Goal: Contribute content: Add original content to the website for others to see

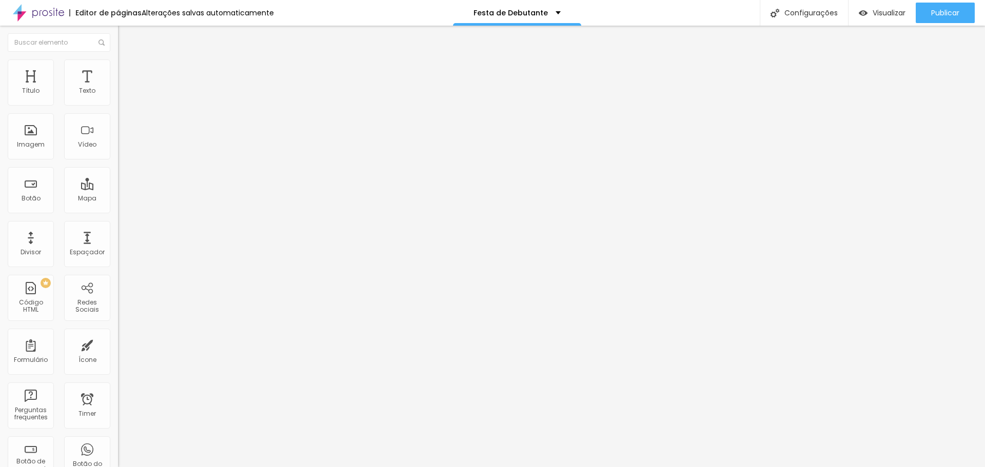
click at [127, 72] on span "Avançado" at bounding box center [144, 76] width 34 height 9
click at [118, 302] on div at bounding box center [177, 302] width 118 height 0
click at [118, 70] on li "Avançado" at bounding box center [177, 75] width 118 height 10
click at [118, 308] on div at bounding box center [177, 308] width 118 height 0
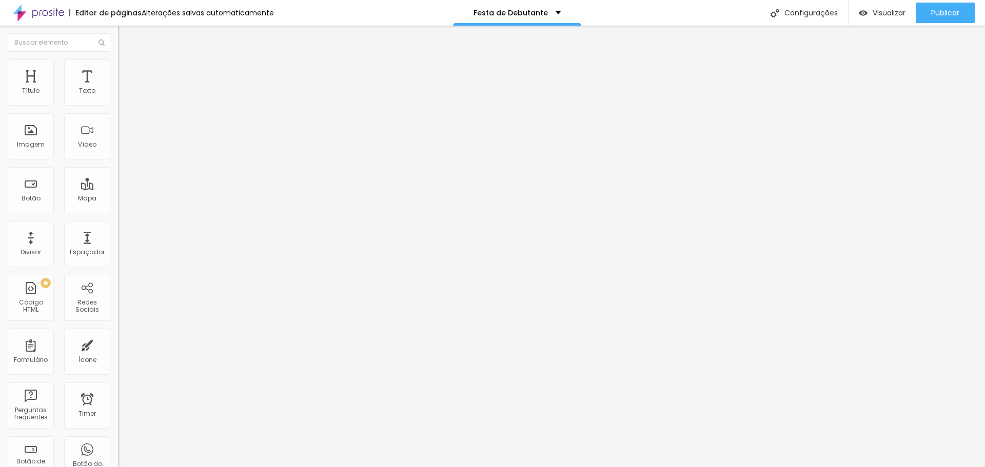
click at [118, 302] on div at bounding box center [177, 302] width 118 height 0
click at [951, 15] on span "Publicar" at bounding box center [945, 13] width 28 height 8
click at [118, 302] on div at bounding box center [177, 302] width 118 height 0
click at [118, 308] on div at bounding box center [177, 308] width 118 height 0
click at [118, 63] on img at bounding box center [122, 64] width 9 height 9
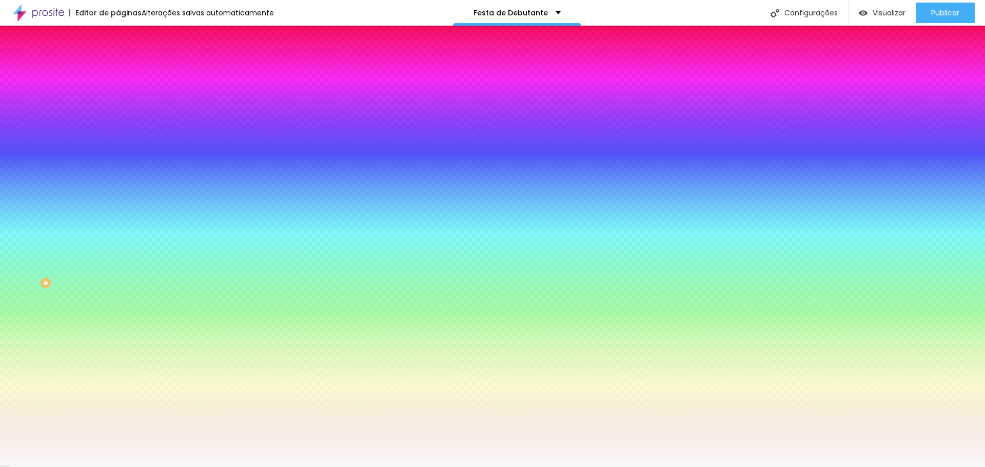
type input "3"
type input "5"
type input "10"
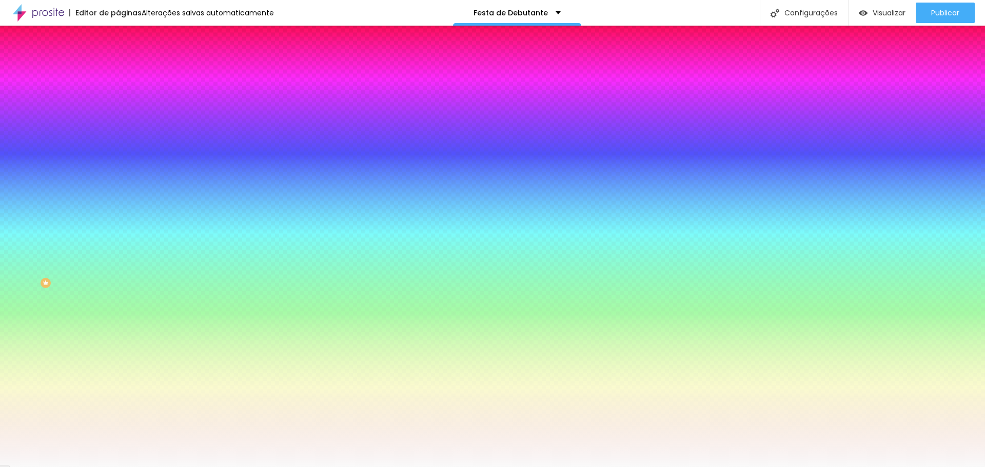
type input "10"
type input "15"
type input "16"
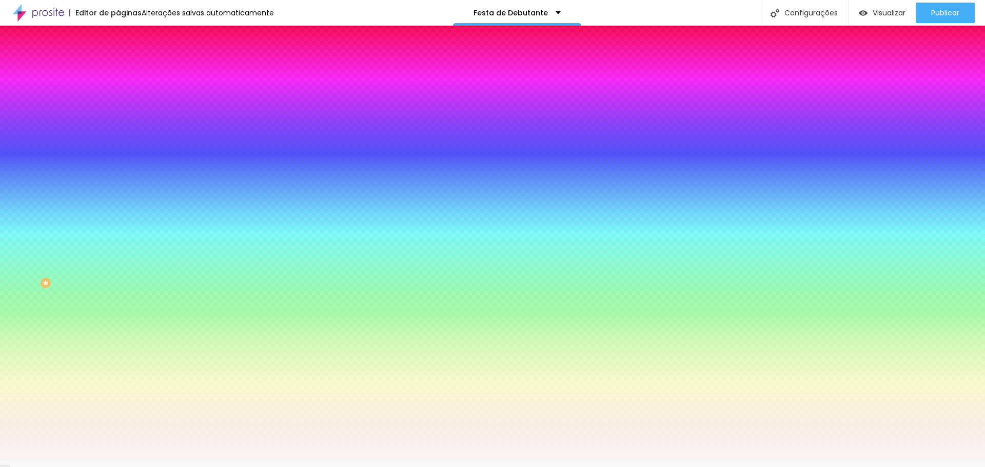
type input "20"
type input "25"
type input "26"
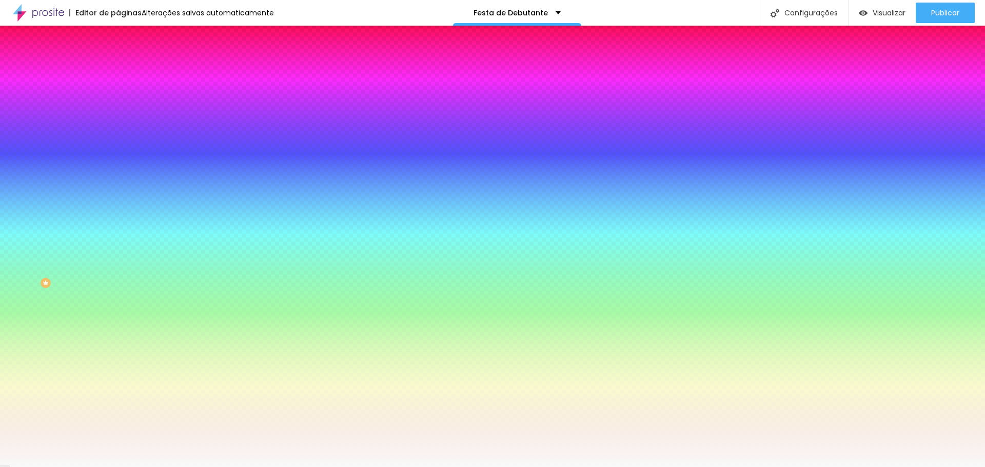
type input "26"
type input "30"
type input "33"
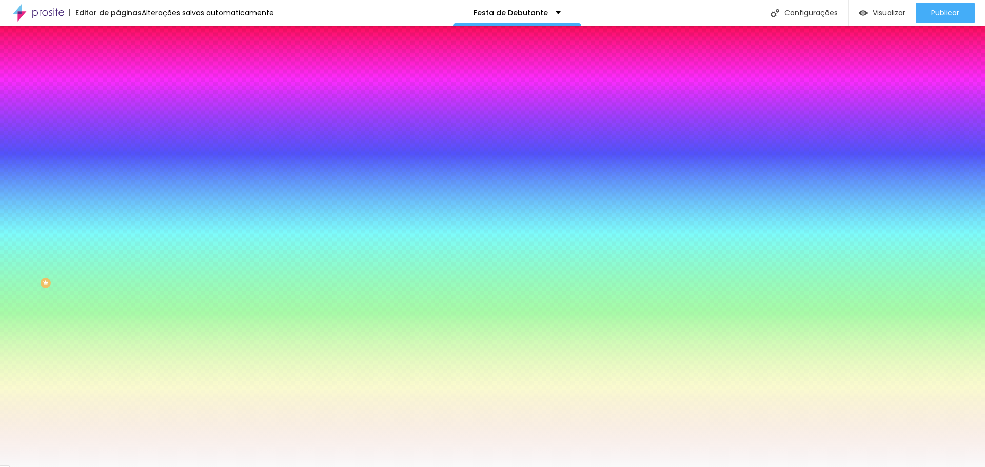
type input "36"
type input "38"
type input "39"
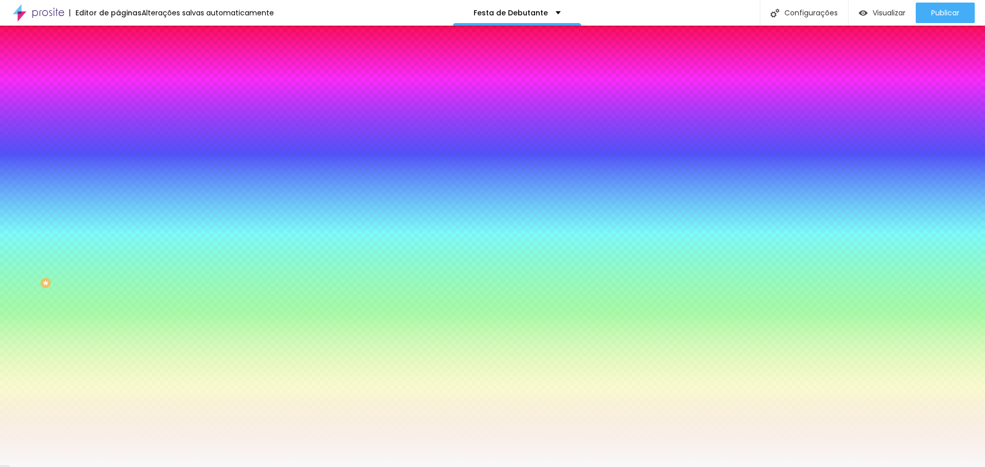
type input "39"
type input "41"
type input "43"
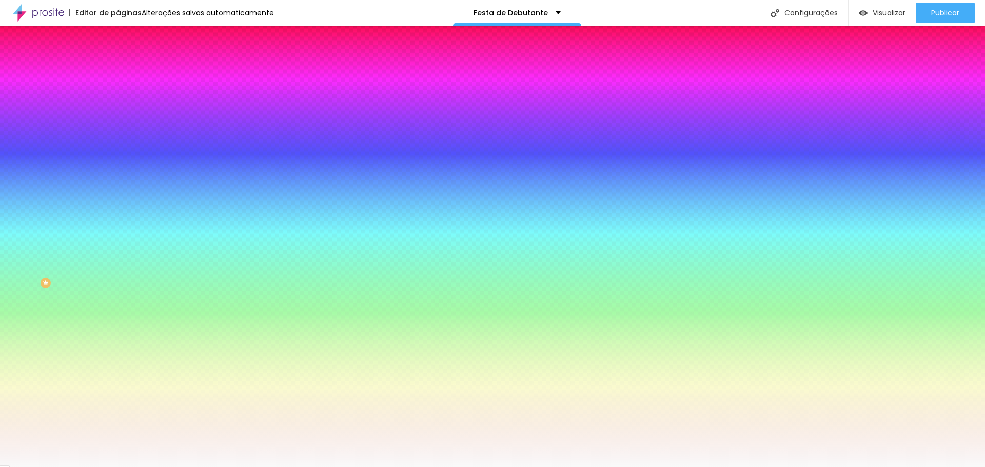
type input "44"
type input "46"
type input "48"
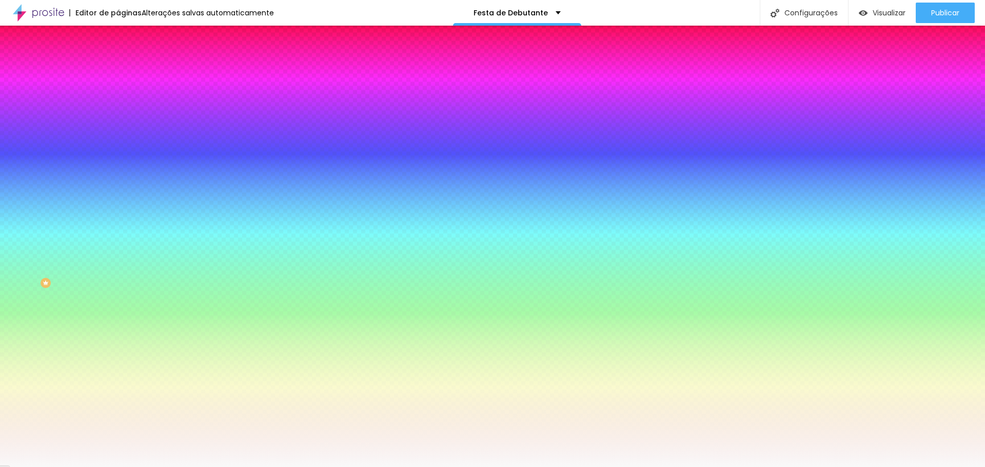
type input "48"
type input "49"
type input "51"
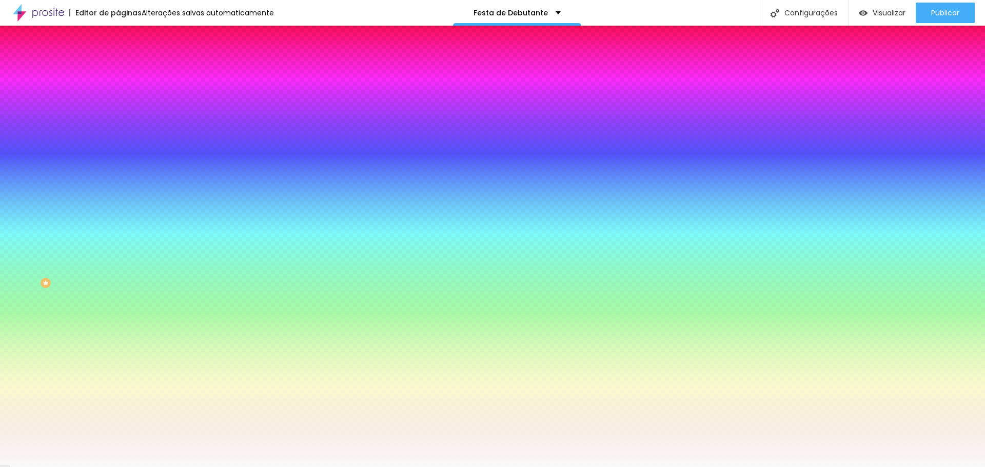
type input "53"
type input "54"
type input "51"
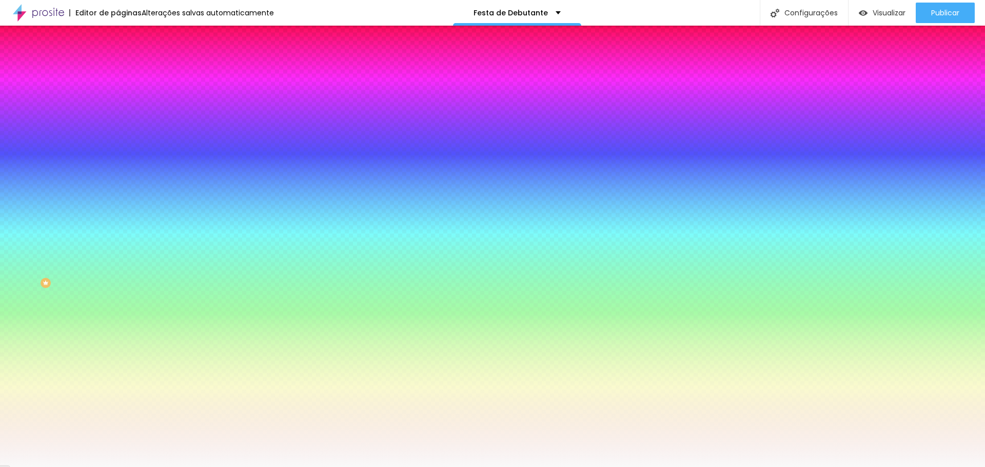
type input "51"
type input "48"
type input "39"
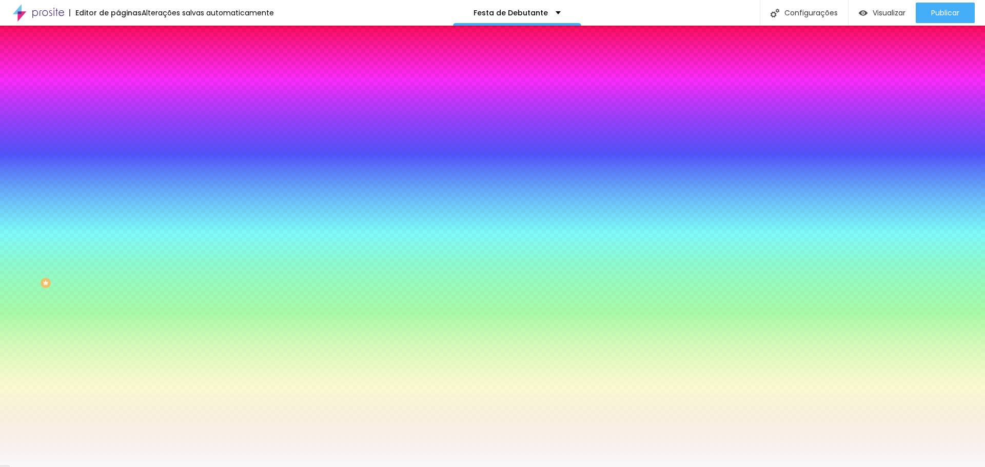
type input "38"
type input "28"
type input "25"
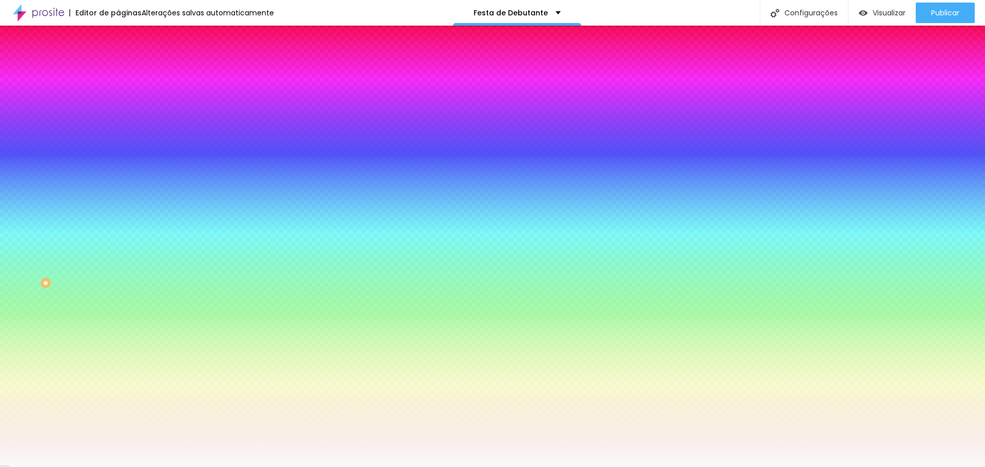
type input "25"
type input "21"
type input "20"
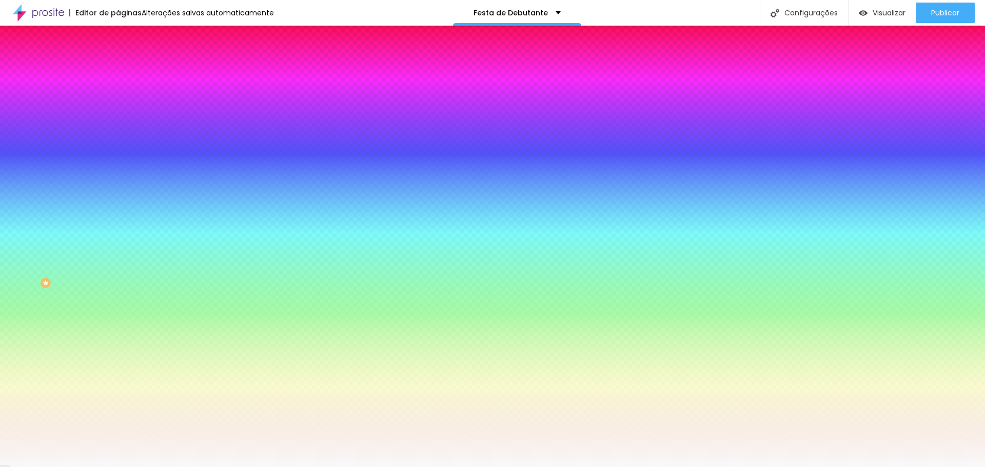
type input "15"
type input "8"
type input "2"
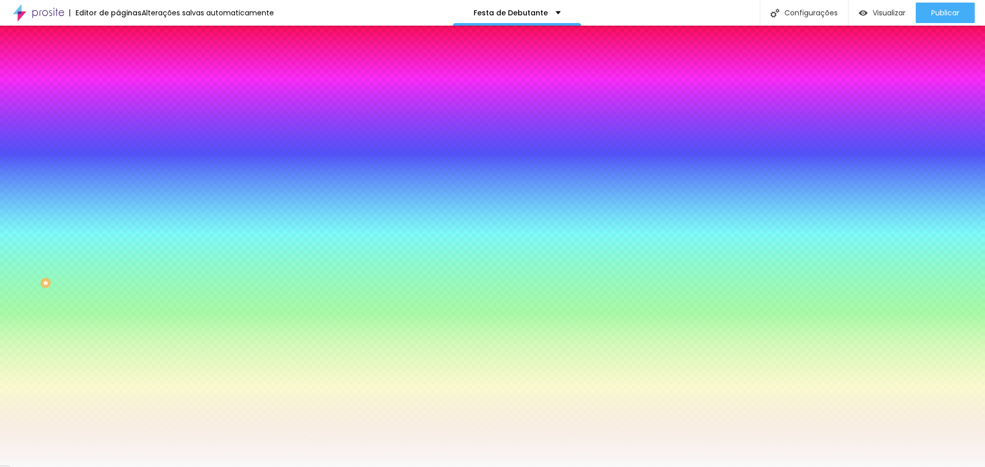
type input "2"
type input "0"
drag, startPoint x: 32, startPoint y: 126, endPoint x: 17, endPoint y: 127, distance: 14.9
click at [118, 227] on input "range" at bounding box center [151, 231] width 66 height 8
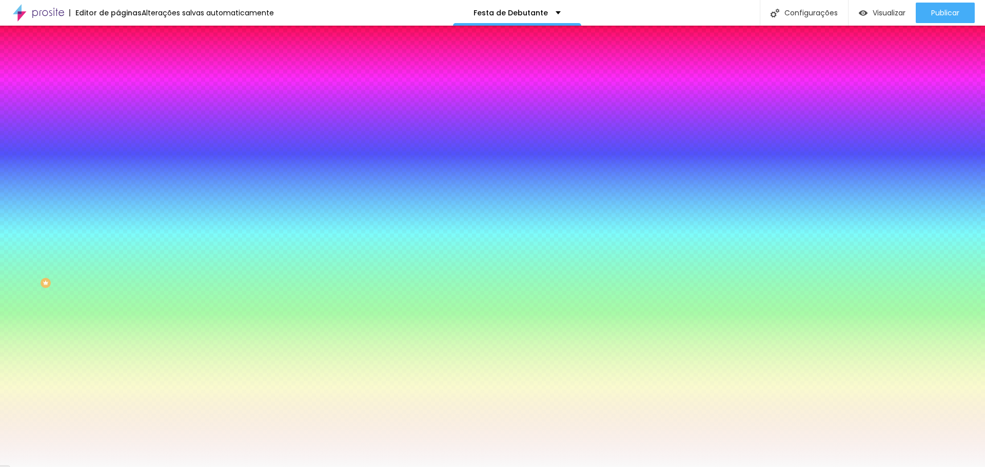
type input "2"
type input "3"
type input "5"
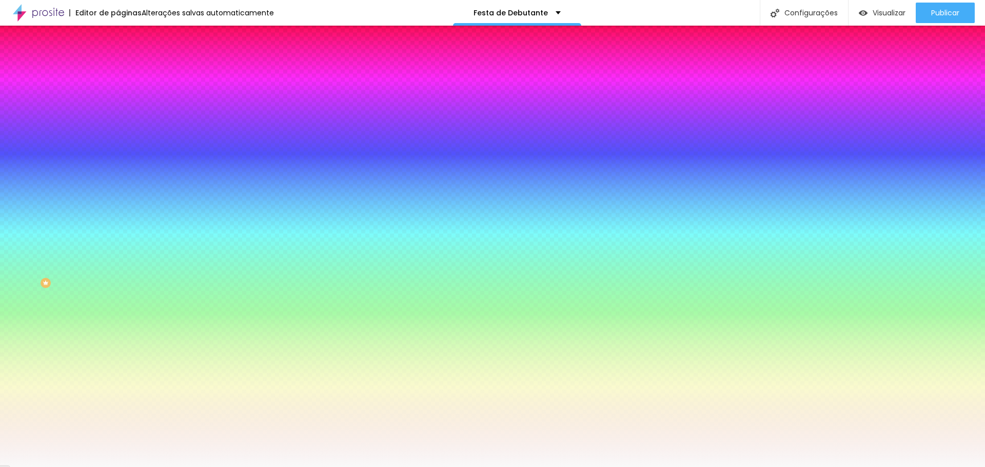
type input "5"
type input "8"
type input "10"
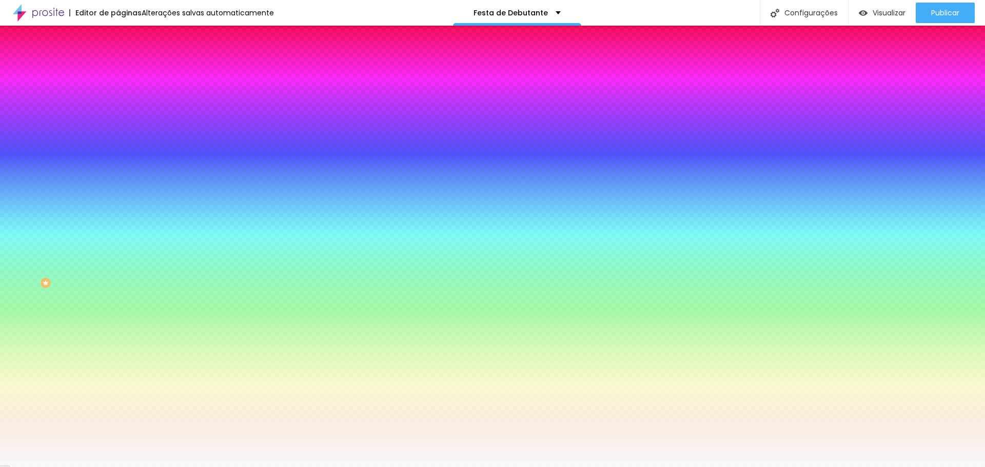
type input "11"
type input "13"
type input "15"
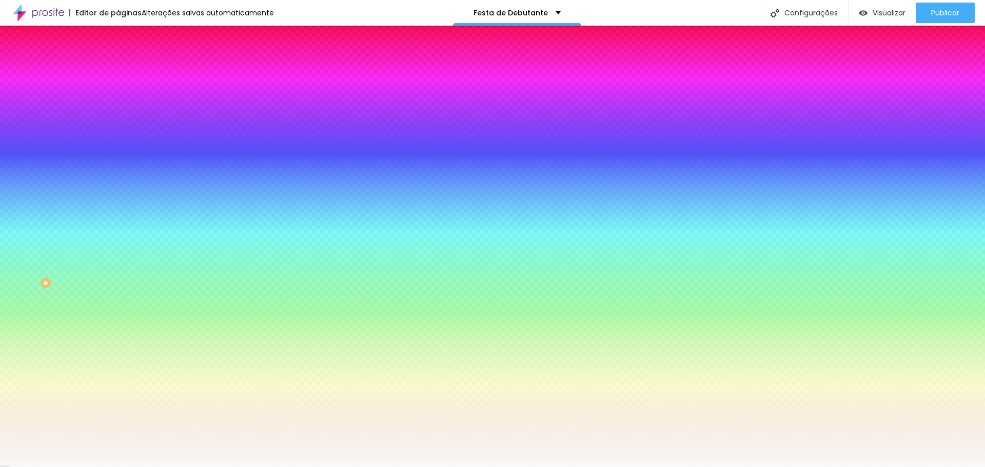
type input "15"
type input "16"
type input "18"
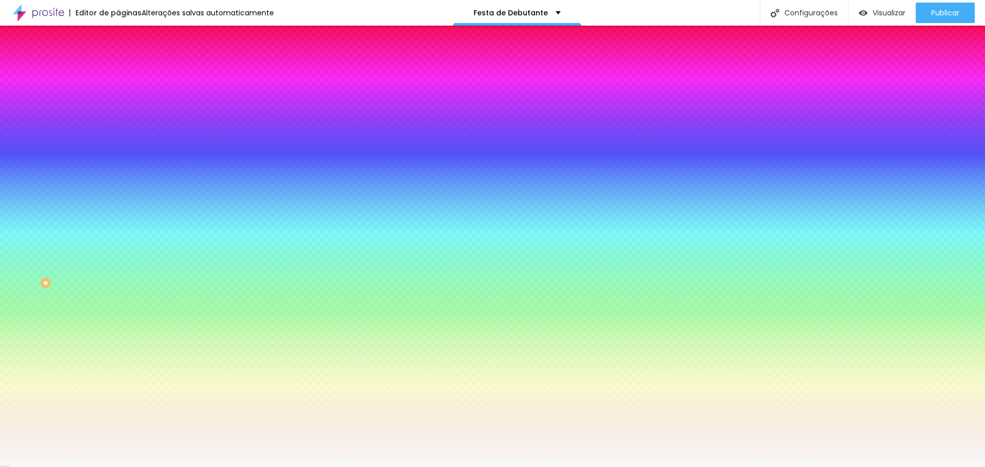
drag, startPoint x: 24, startPoint y: 126, endPoint x: 30, endPoint y: 125, distance: 5.7
type input "18"
click at [118, 227] on input "range" at bounding box center [151, 231] width 66 height 8
click at [118, 60] on li "Conteúdo" at bounding box center [177, 54] width 118 height 10
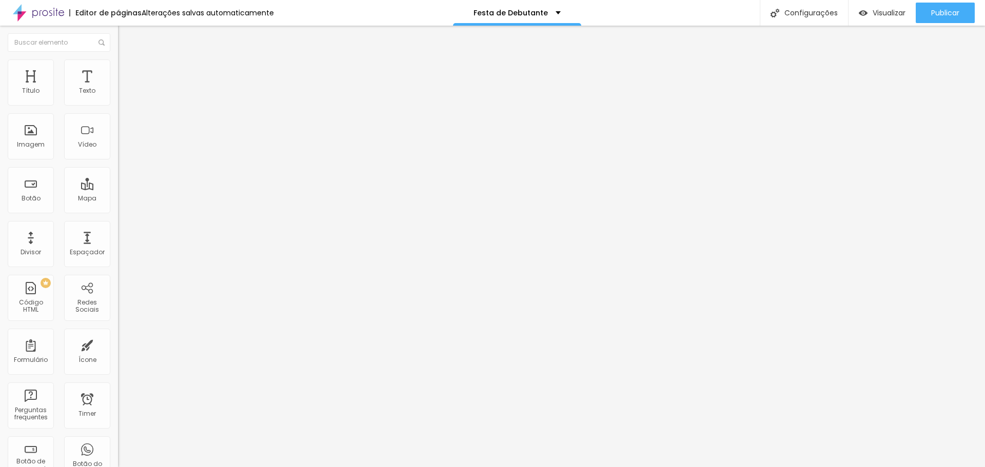
click at [118, 104] on img at bounding box center [121, 106] width 7 height 7
click at [118, 93] on img at bounding box center [121, 89] width 7 height 7
click at [118, 104] on img at bounding box center [121, 106] width 7 height 7
click at [949, 16] on span "Publicar" at bounding box center [945, 13] width 28 height 8
click at [882, 14] on span "Visualizar" at bounding box center [889, 13] width 33 height 8
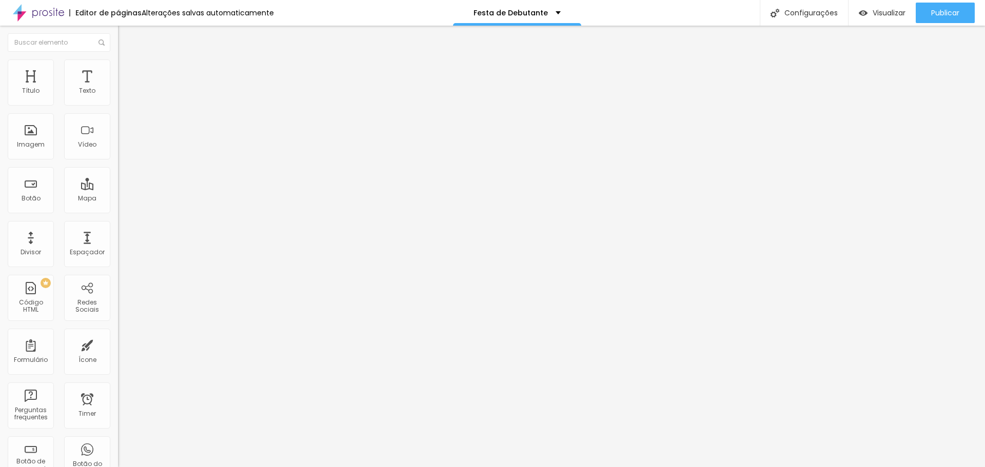
click at [127, 72] on span "Avançado" at bounding box center [144, 76] width 34 height 9
click at [127, 69] on span "Estilo" at bounding box center [135, 66] width 16 height 9
click at [118, 102] on img at bounding box center [121, 97] width 7 height 7
click at [118, 70] on li "Avançado" at bounding box center [177, 75] width 118 height 10
click at [118, 441] on div at bounding box center [177, 441] width 118 height 0
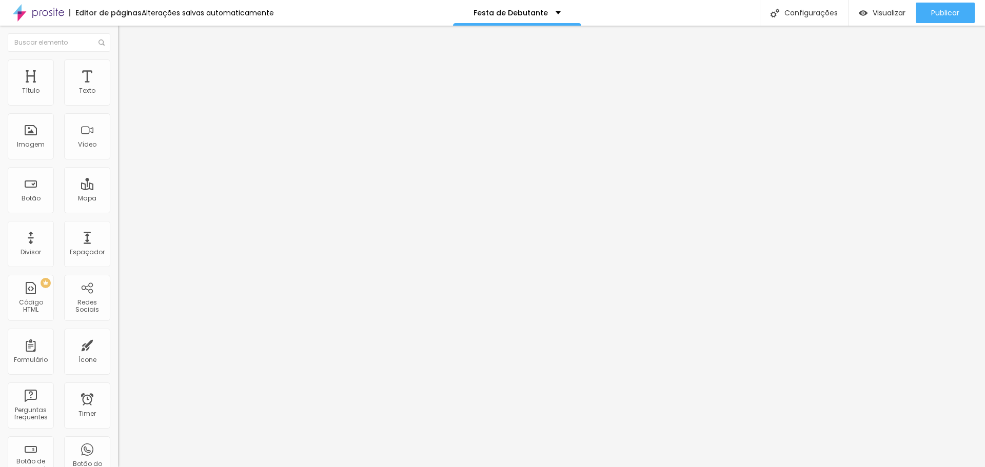
click at [118, 447] on div at bounding box center [177, 447] width 118 height 0
click at [118, 454] on div at bounding box center [177, 454] width 118 height 0
click at [118, 441] on div at bounding box center [177, 441] width 118 height 0
click at [118, 447] on div at bounding box center [177, 447] width 118 height 0
click at [118, 454] on div at bounding box center [177, 454] width 118 height 0
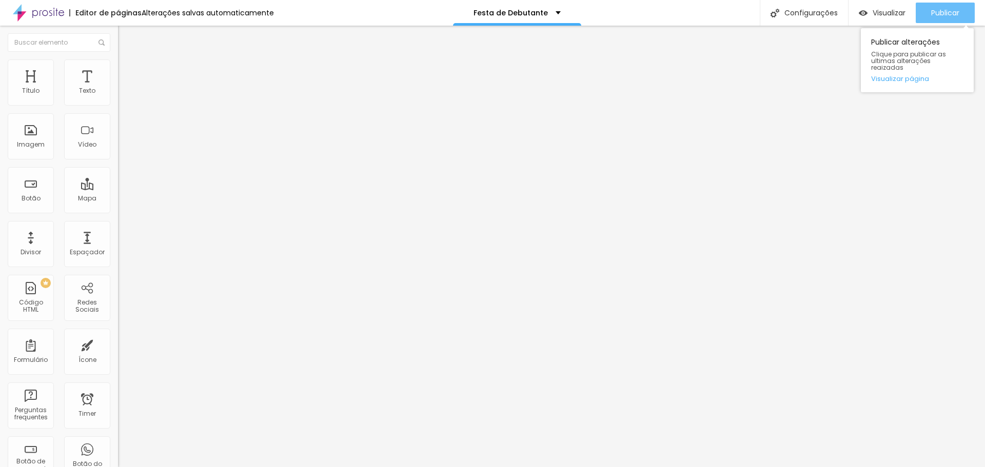
click at [942, 9] on span "Publicar" at bounding box center [945, 13] width 28 height 8
click at [126, 37] on img "button" at bounding box center [130, 37] width 8 height 8
click at [33, 144] on div "Imagem" at bounding box center [31, 144] width 28 height 7
click at [127, 72] on span "Avançado" at bounding box center [144, 76] width 34 height 9
click at [118, 76] on li "Avançado" at bounding box center [177, 75] width 118 height 10
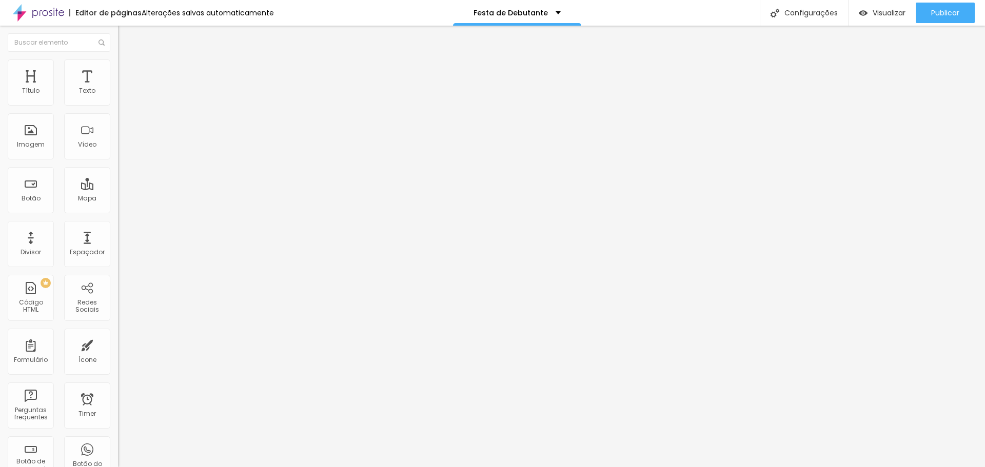
click at [118, 70] on li "Avançado" at bounding box center [177, 75] width 118 height 10
click at [929, 17] on button "Publicar" at bounding box center [945, 13] width 59 height 21
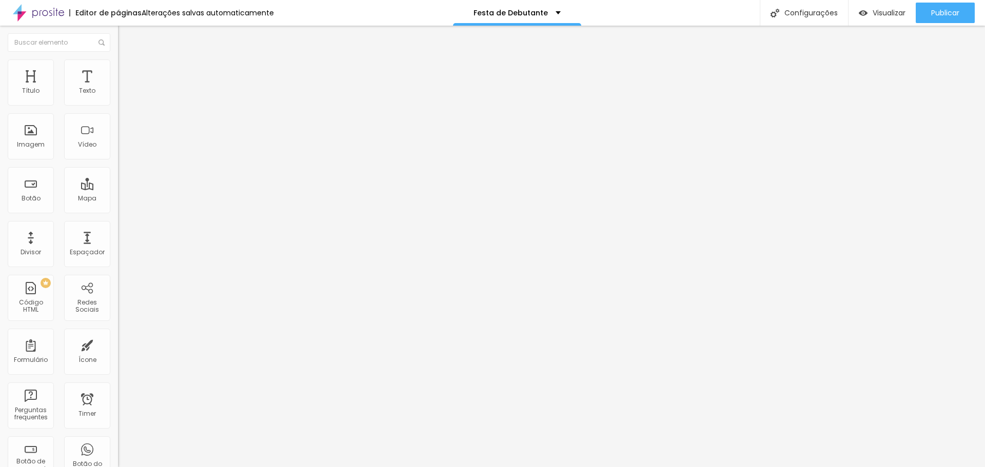
click at [127, 74] on span "Avançado" at bounding box center [144, 76] width 34 height 9
